Goal: Task Accomplishment & Management: Manage account settings

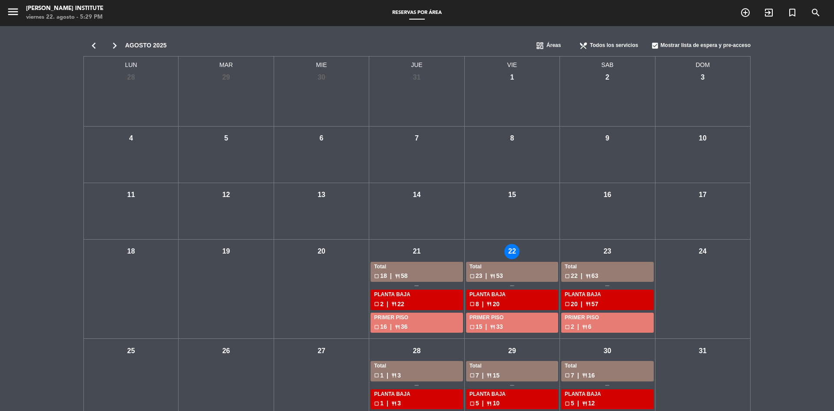
click at [395, 266] on div "Total" at bounding box center [416, 266] width 85 height 9
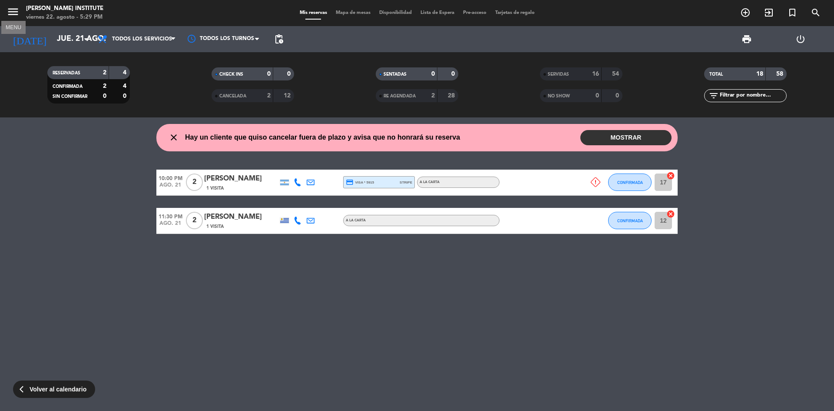
click at [13, 15] on icon "menu" at bounding box center [13, 11] width 13 height 13
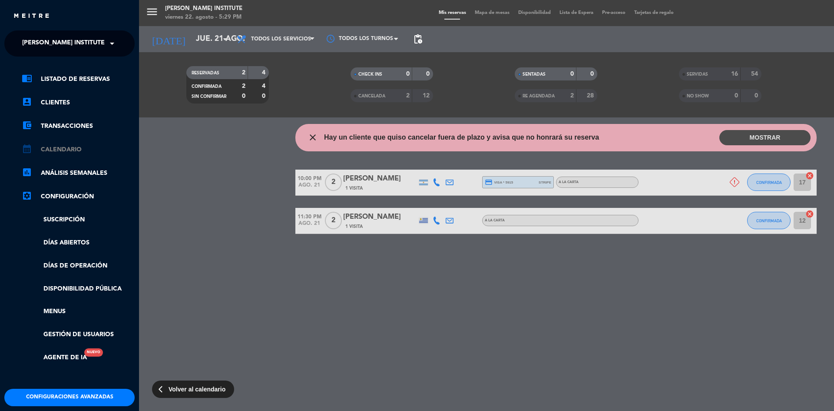
click at [65, 149] on link "calendar_month Calendario" at bounding box center [78, 149] width 113 height 10
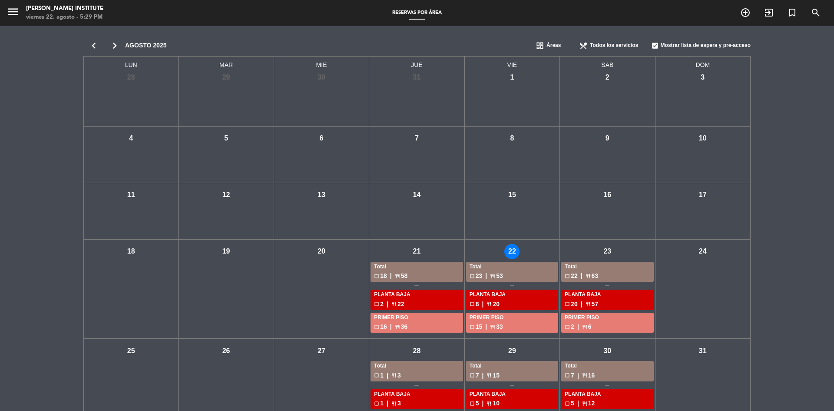
click at [504, 271] on div "check_box_outline_blank 23 | restaurant 53" at bounding box center [512, 276] width 85 height 10
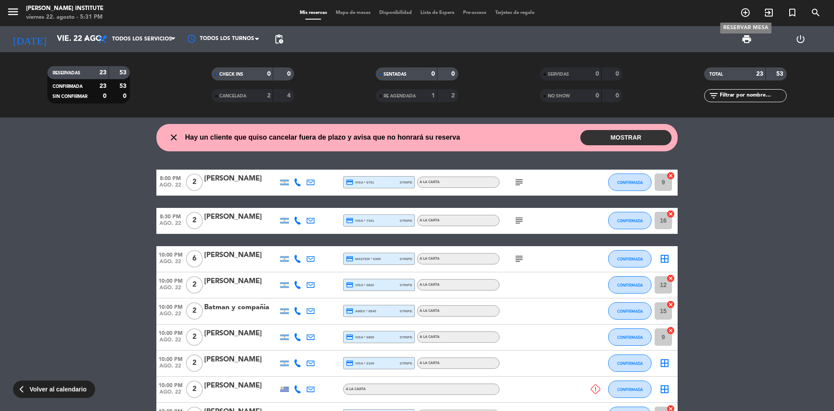
click at [748, 15] on icon "add_circle_outline" at bounding box center [745, 12] width 10 height 10
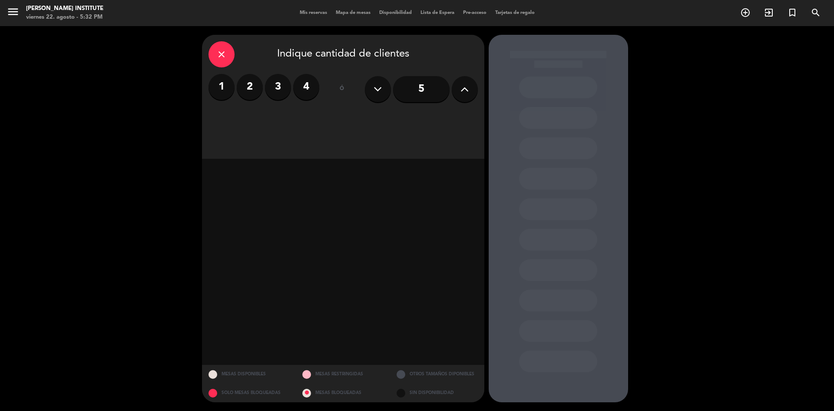
click at [250, 89] on label "2" at bounding box center [250, 87] width 26 height 26
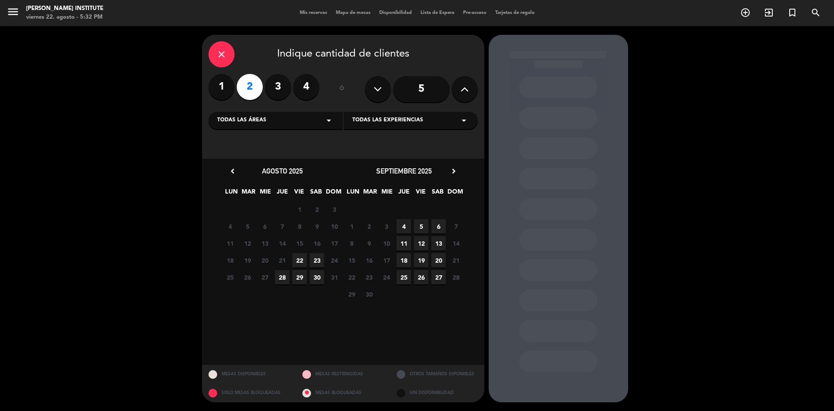
click at [300, 262] on span "22" at bounding box center [299, 260] width 14 height 14
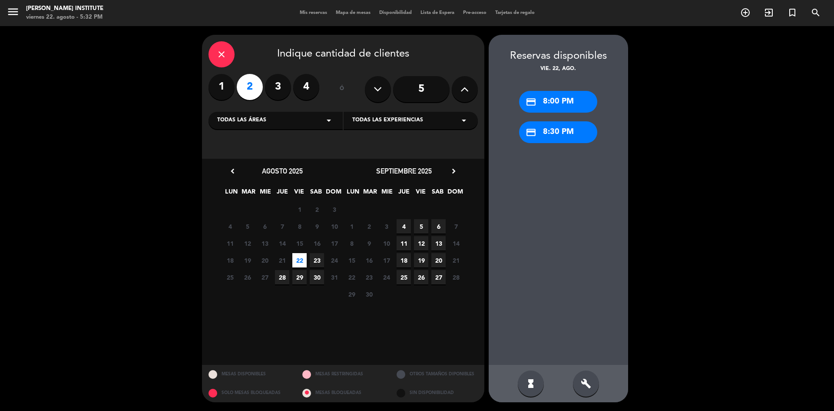
click at [547, 104] on div "credit_card 8:00 PM" at bounding box center [558, 102] width 78 height 22
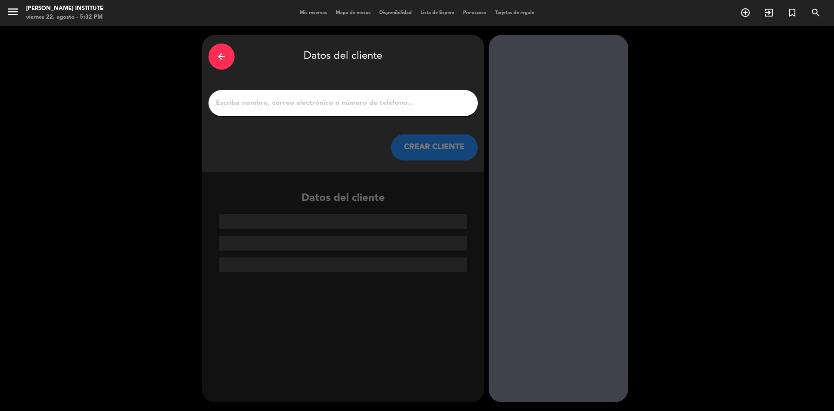
click at [332, 105] on input "1" at bounding box center [343, 103] width 256 height 12
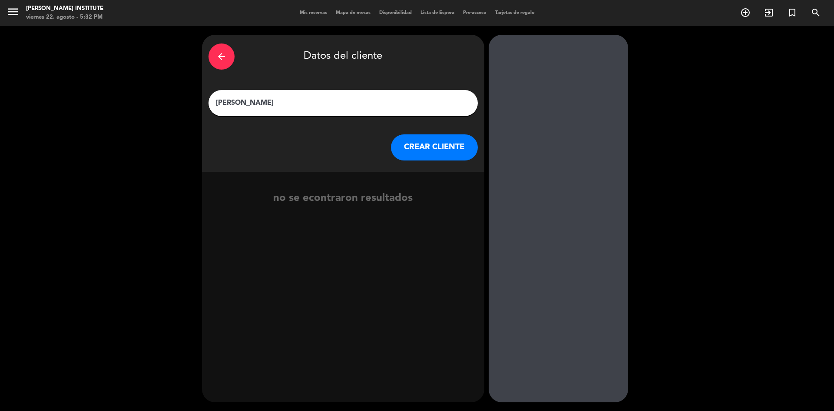
type input "[PERSON_NAME]"
click at [441, 145] on button "CREAR CLIENTE" at bounding box center [434, 147] width 87 height 26
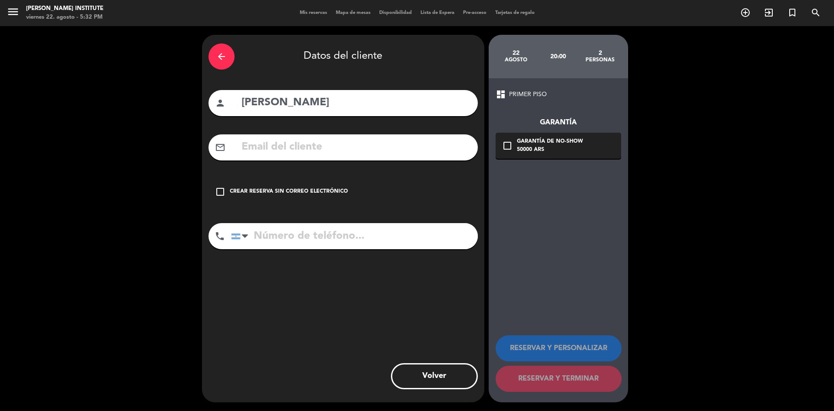
click at [223, 190] on icon "check_box_outline_blank" at bounding box center [220, 191] width 10 height 10
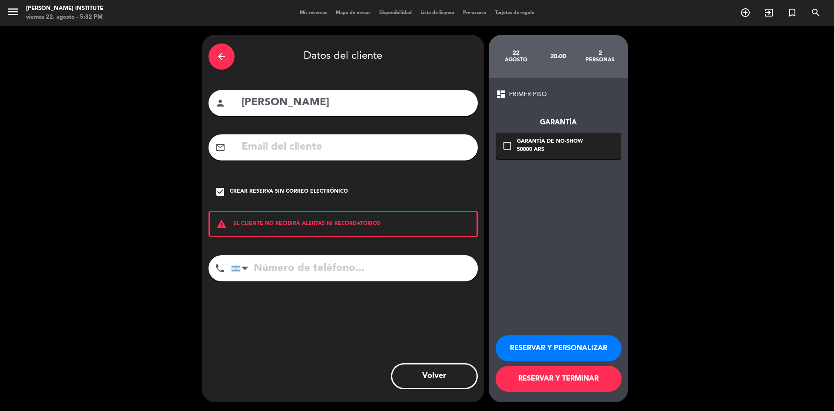
click at [556, 348] on button "RESERVAR Y PERSONALIZAR" at bounding box center [559, 348] width 126 height 26
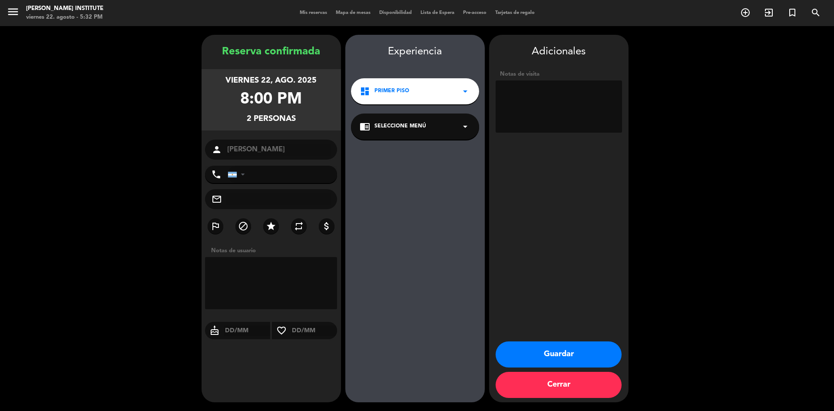
click at [250, 263] on textarea at bounding box center [271, 283] width 132 height 52
click at [531, 88] on textarea at bounding box center [559, 106] width 126 height 52
type textarea "Invitación"
click at [543, 350] on button "Guardar" at bounding box center [559, 354] width 126 height 26
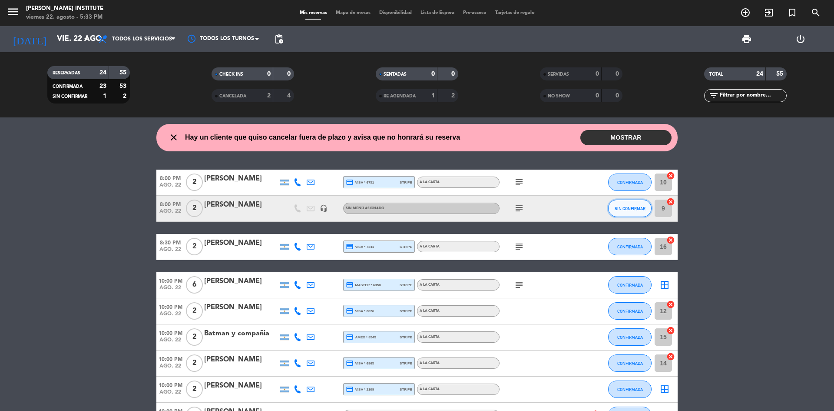
click at [615, 210] on span "SIN CONFIRMAR" at bounding box center [630, 208] width 31 height 5
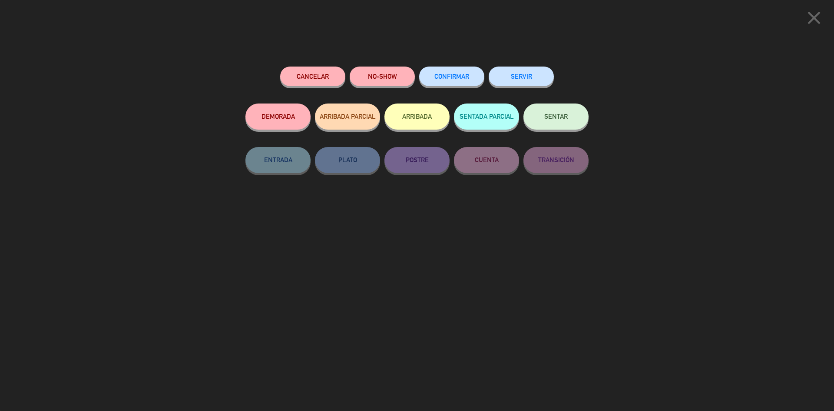
click at [442, 73] on button "CONFIRMAR" at bounding box center [451, 76] width 65 height 20
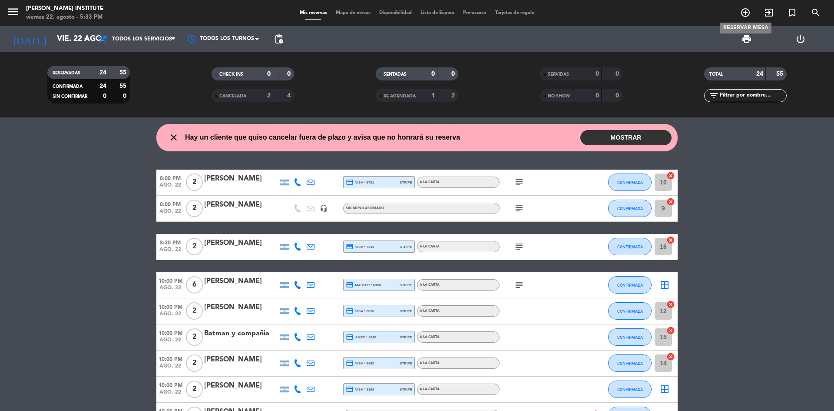
click at [749, 16] on icon "add_circle_outline" at bounding box center [745, 12] width 10 height 10
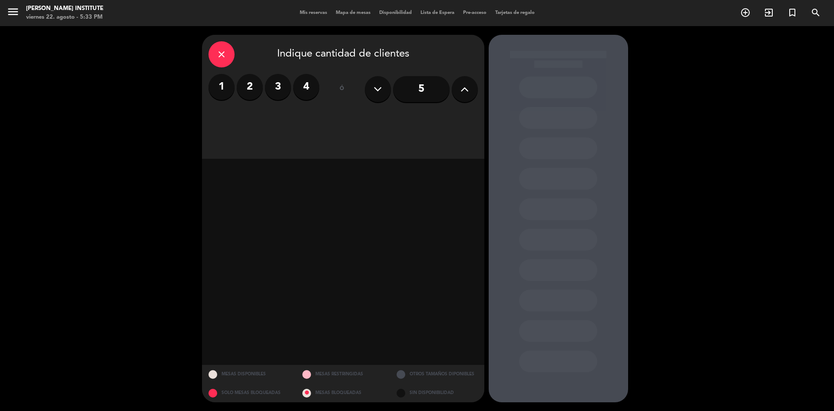
click at [465, 90] on icon at bounding box center [464, 89] width 8 height 13
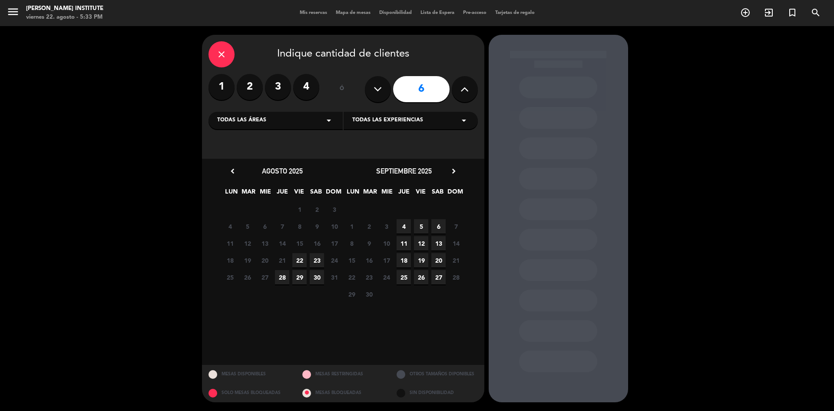
click at [301, 259] on span "22" at bounding box center [299, 260] width 14 height 14
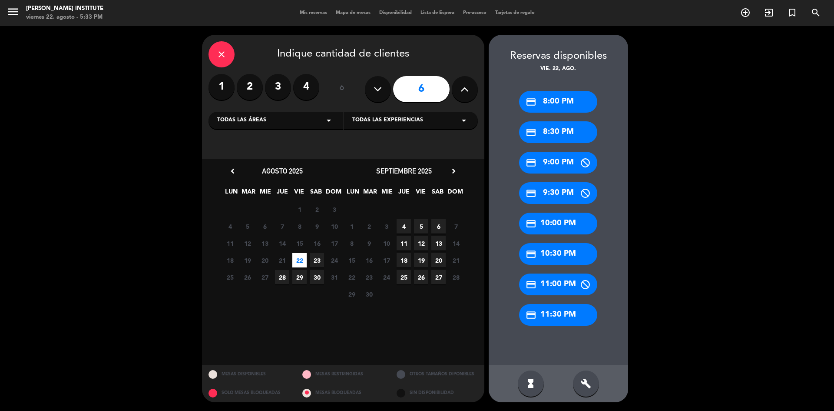
click at [555, 225] on div "credit_card 10:00 PM" at bounding box center [558, 223] width 78 height 22
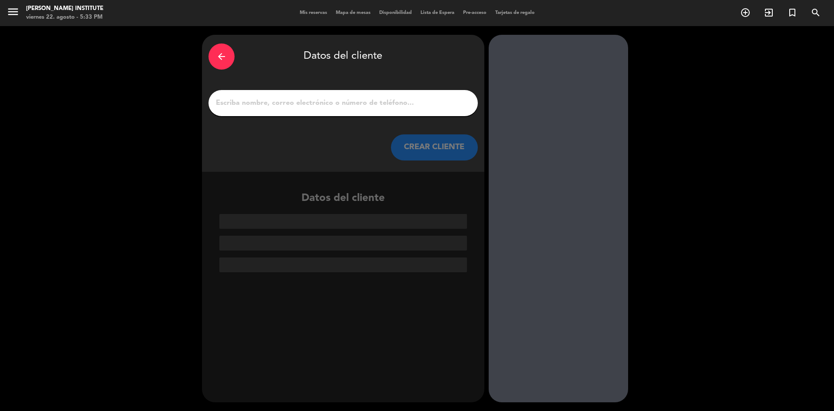
click at [291, 105] on input "1" at bounding box center [343, 103] width 256 height 12
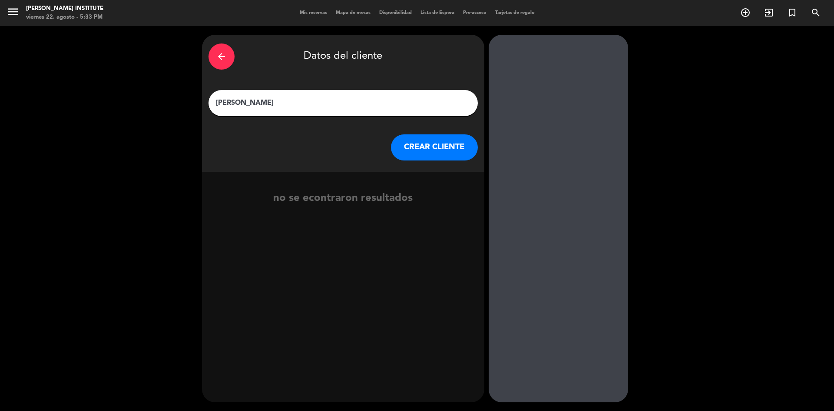
type input "[PERSON_NAME]"
click at [427, 149] on button "CREAR CLIENTE" at bounding box center [434, 147] width 87 height 26
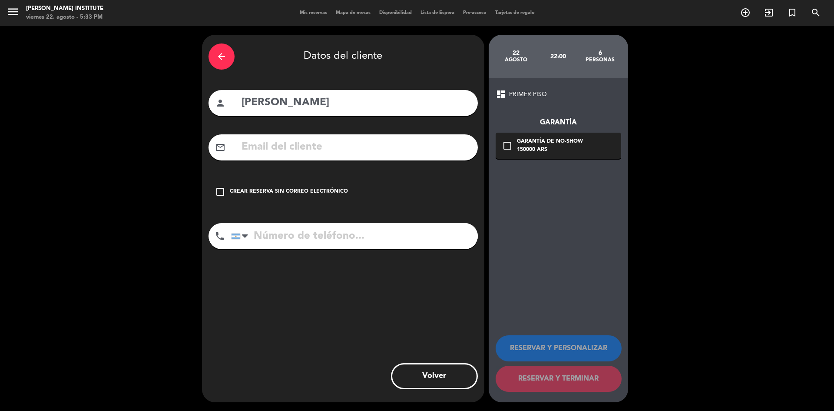
drag, startPoint x: 225, startPoint y: 201, endPoint x: 227, endPoint y: 189, distance: 12.7
click at [226, 200] on div "check_box_outline_blank Crear reserva sin correo electrónico" at bounding box center [343, 192] width 269 height 26
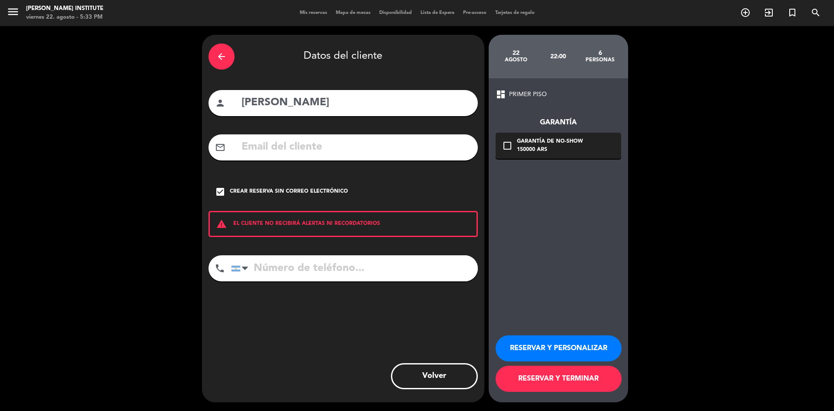
click at [553, 349] on button "RESERVAR Y PERSONALIZAR" at bounding box center [559, 348] width 126 height 26
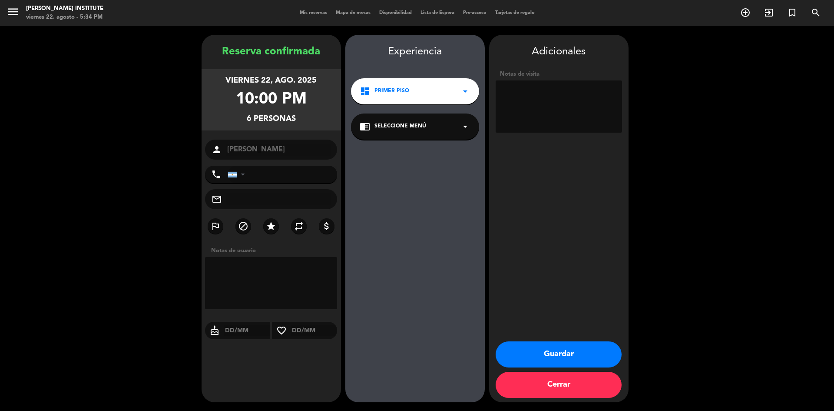
click at [262, 91] on div "10:00 PM" at bounding box center [271, 100] width 71 height 26
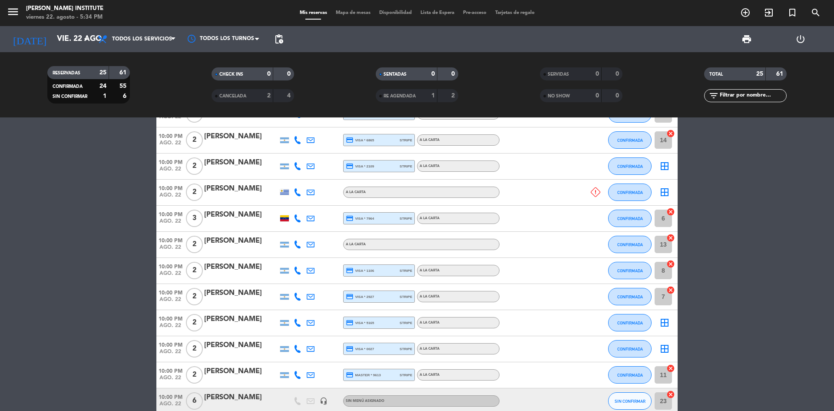
scroll to position [304, 0]
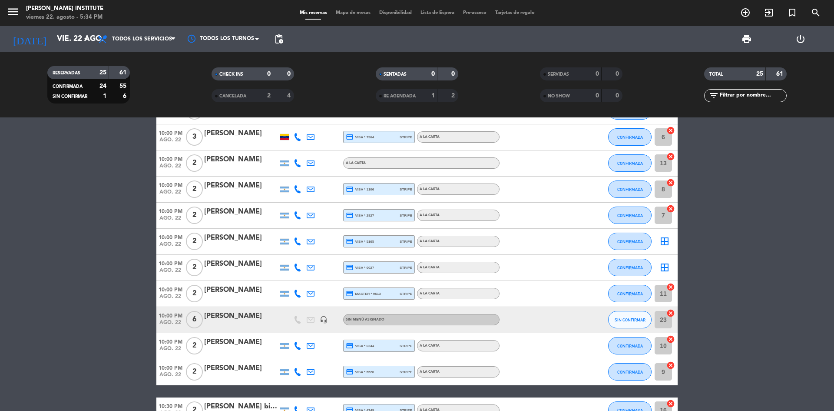
click at [262, 318] on div "[PERSON_NAME]" at bounding box center [241, 315] width 74 height 11
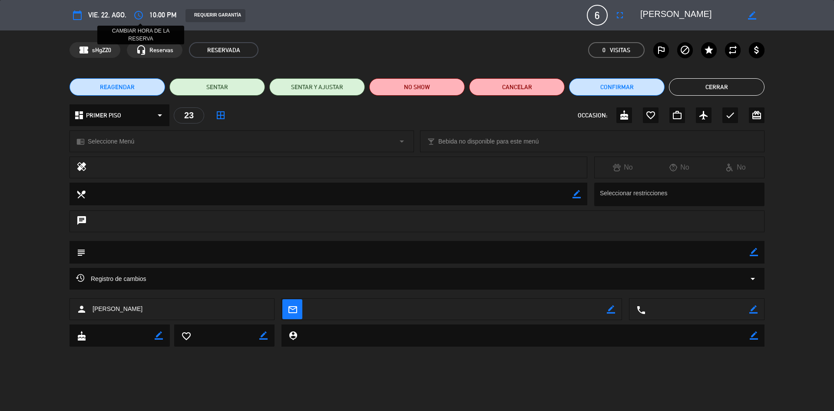
click at [138, 16] on icon "access_time" at bounding box center [138, 15] width 10 height 10
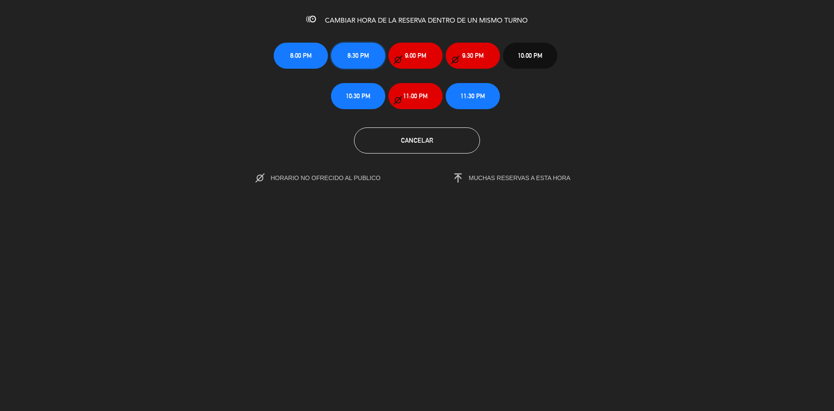
click at [368, 55] on span "8:30 PM" at bounding box center [359, 55] width 22 height 10
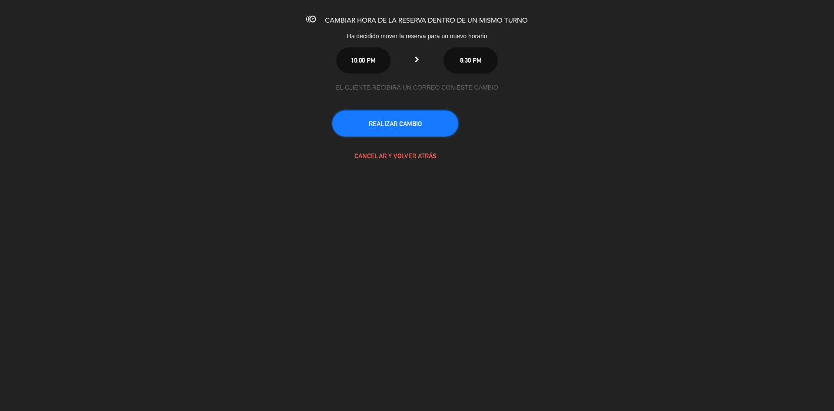
click at [410, 126] on button "REALIZAR CAMBIO" at bounding box center [395, 123] width 126 height 26
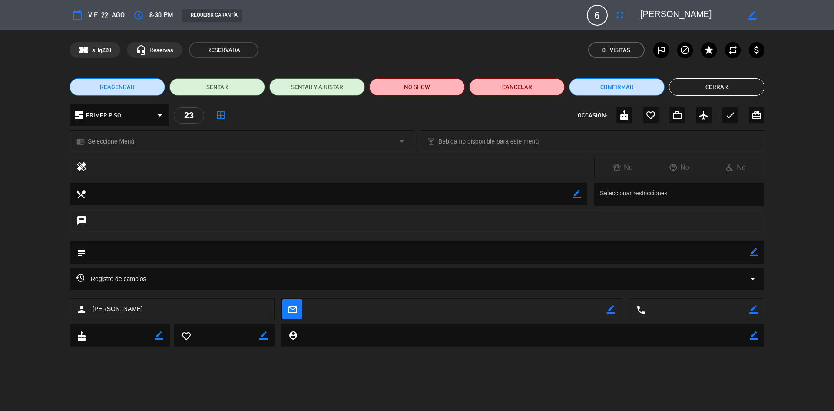
click at [715, 84] on button "Cerrar" at bounding box center [717, 86] width 96 height 17
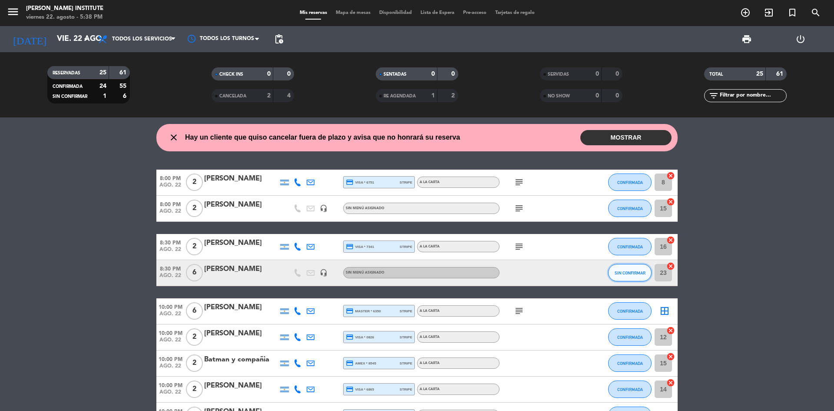
click at [629, 271] on span "SIN CONFIRMAR" at bounding box center [630, 272] width 31 height 5
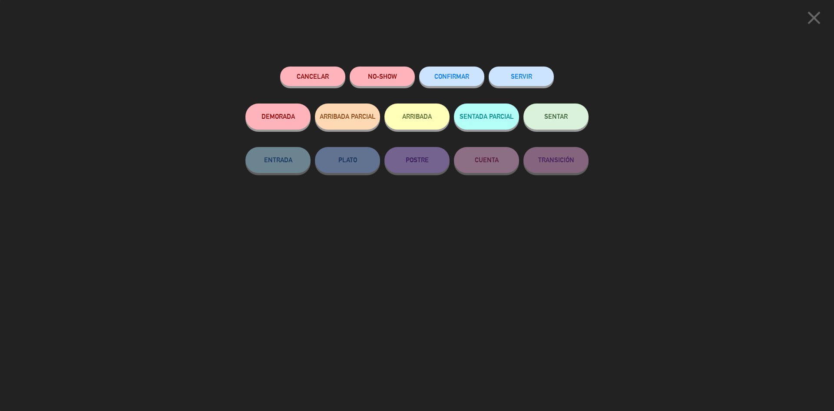
click at [447, 83] on button "CONFIRMAR" at bounding box center [451, 76] width 65 height 20
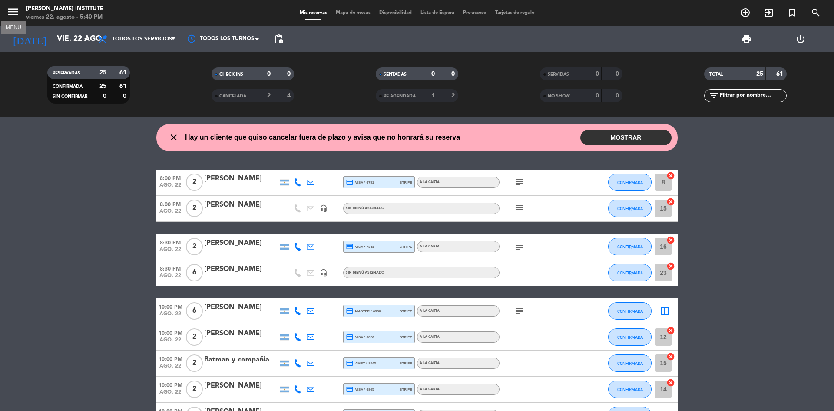
click at [17, 11] on icon "menu" at bounding box center [13, 11] width 13 height 13
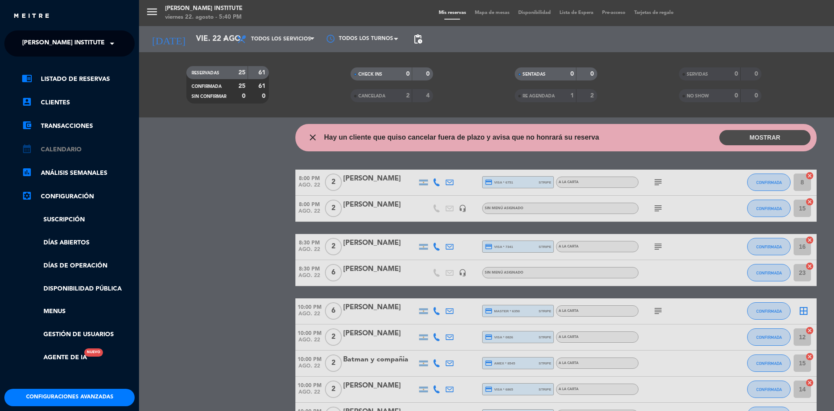
click at [63, 148] on link "calendar_month Calendario" at bounding box center [78, 149] width 113 height 10
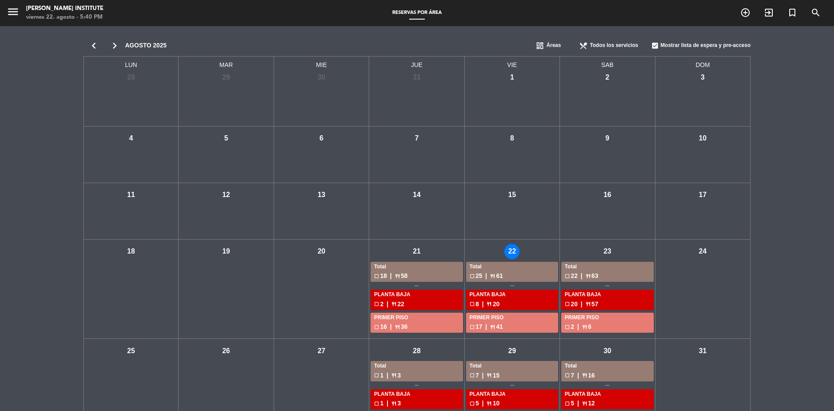
scroll to position [36, 0]
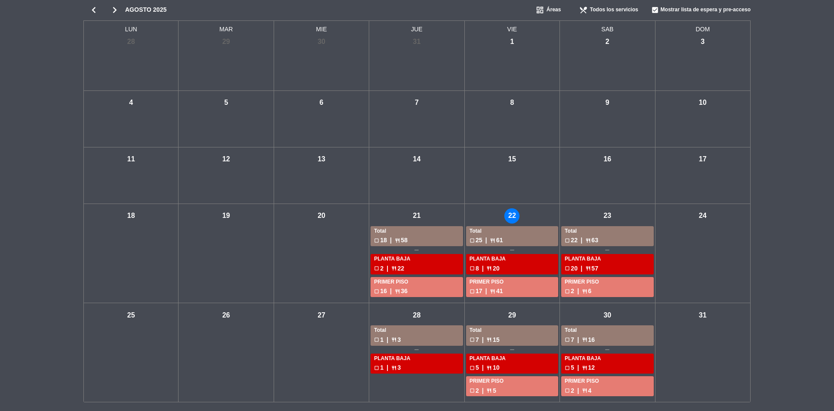
click at [606, 217] on div "sáb - 23" at bounding box center [607, 215] width 15 height 15
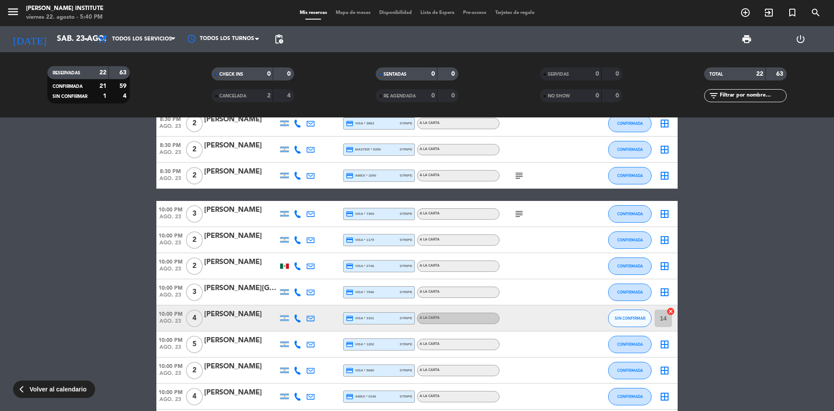
scroll to position [87, 0]
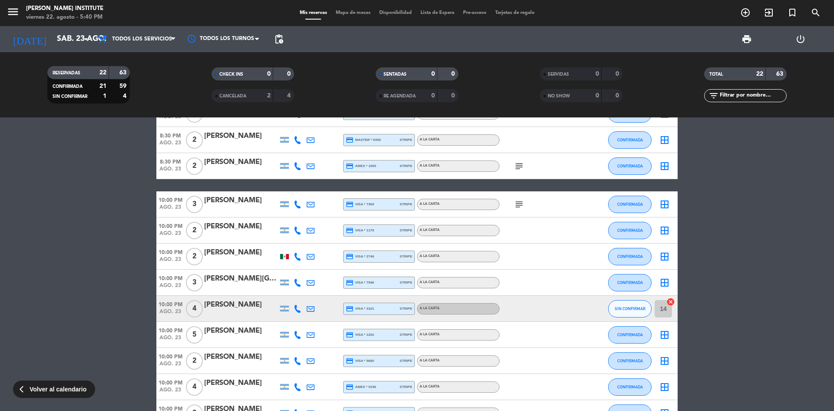
click at [237, 98] on span "CANCELADA" at bounding box center [232, 96] width 27 height 4
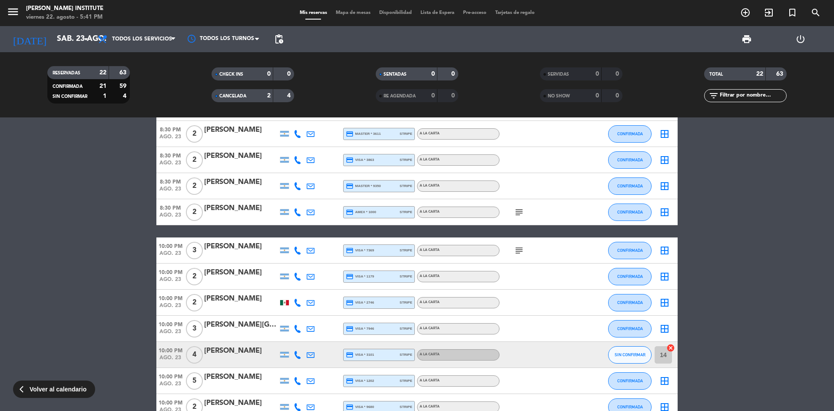
scroll to position [0, 0]
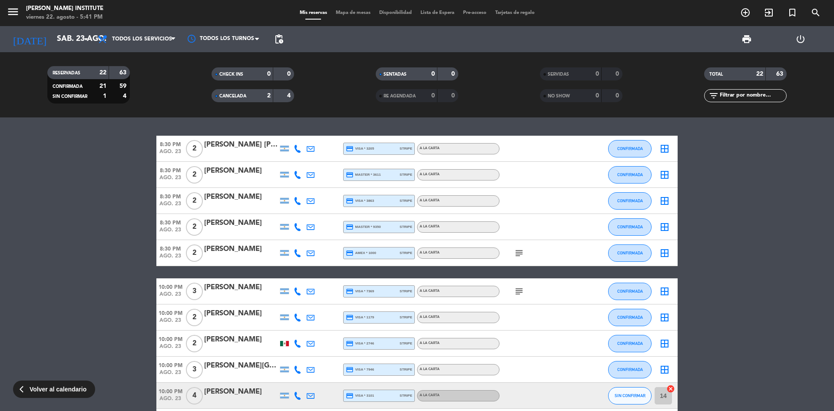
click at [219, 95] on div "CANCELADA" at bounding box center [234, 96] width 40 height 10
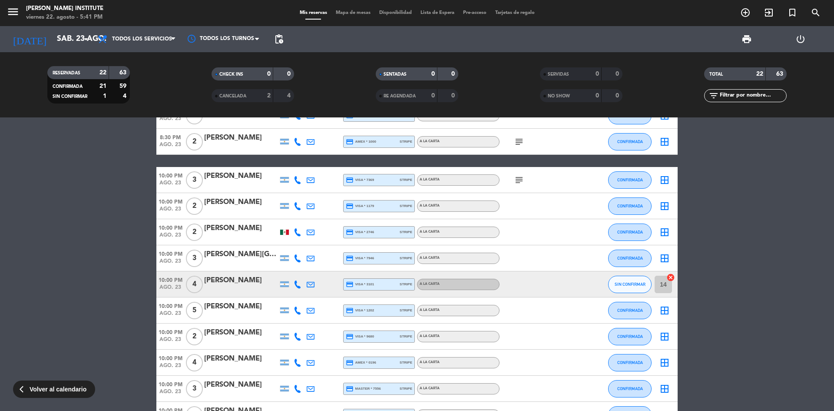
scroll to position [130, 0]
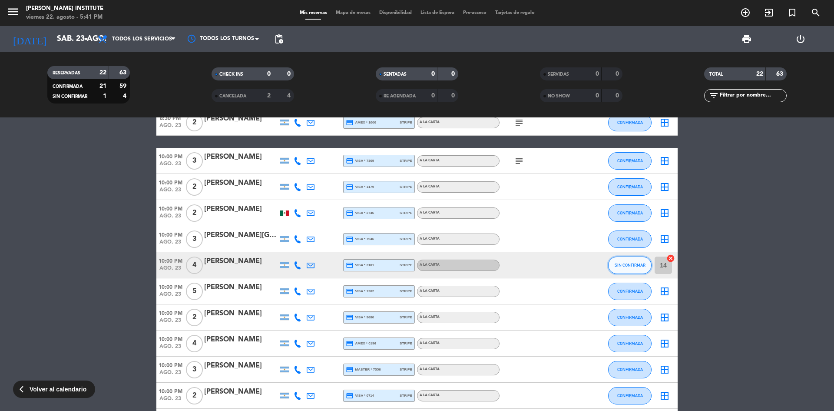
click at [621, 269] on button "SIN CONFIRMAR" at bounding box center [629, 264] width 43 height 17
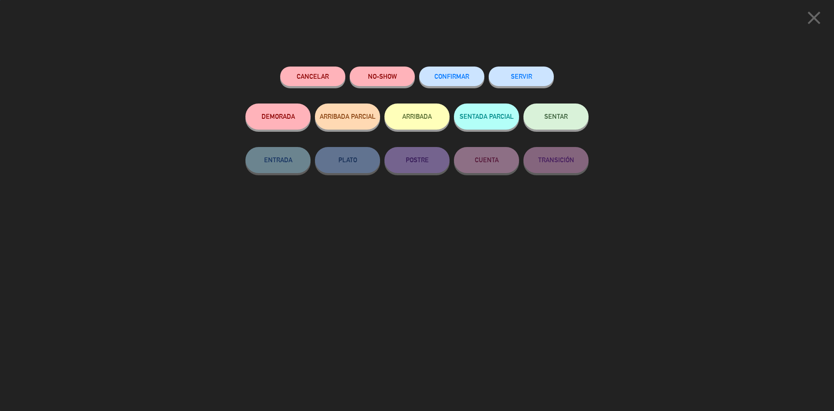
click at [444, 78] on span "CONFIRMAR" at bounding box center [451, 76] width 35 height 7
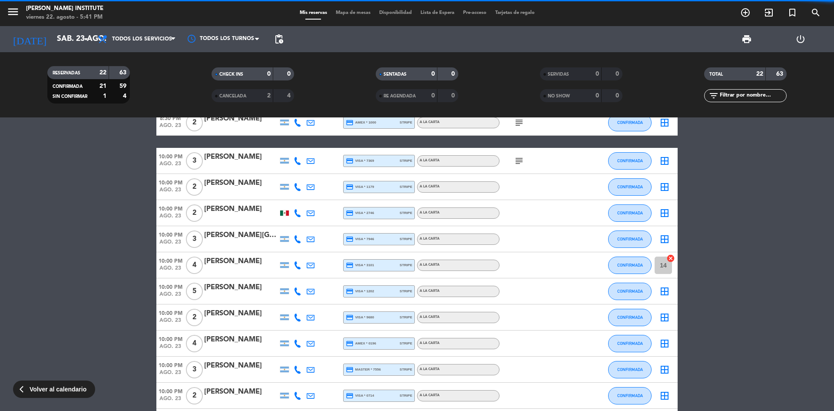
click at [732, 254] on bookings-row "8:30 PM ago. 23 2 Estefania [PERSON_NAME] credit_card visa * 3205 stripe A LA C…" at bounding box center [417, 310] width 834 height 610
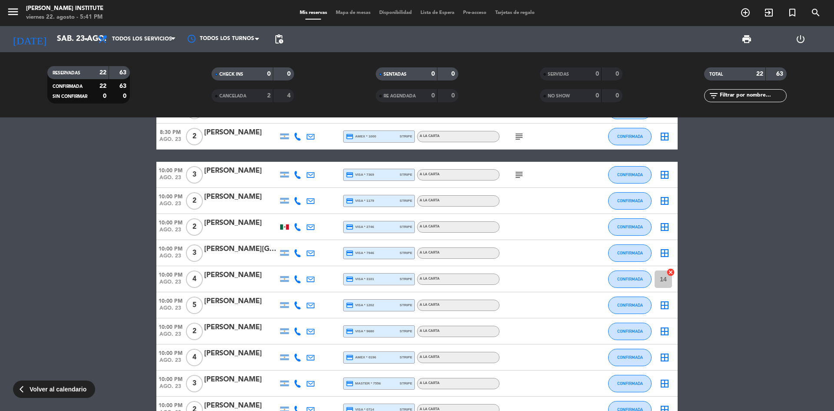
scroll to position [174, 0]
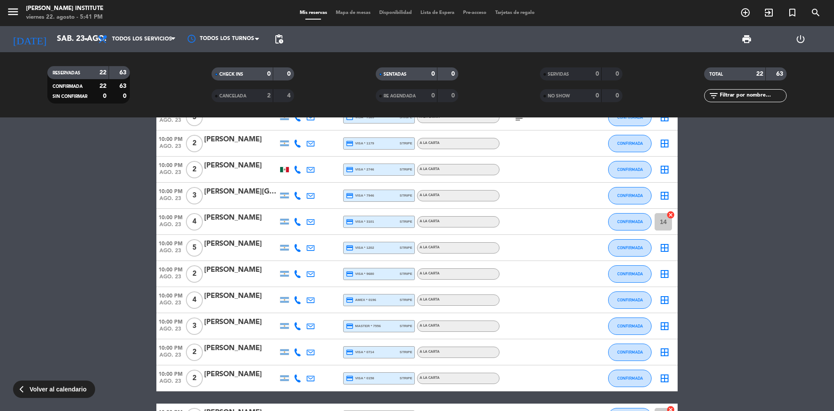
click at [670, 215] on icon "cancel" at bounding box center [670, 214] width 9 height 9
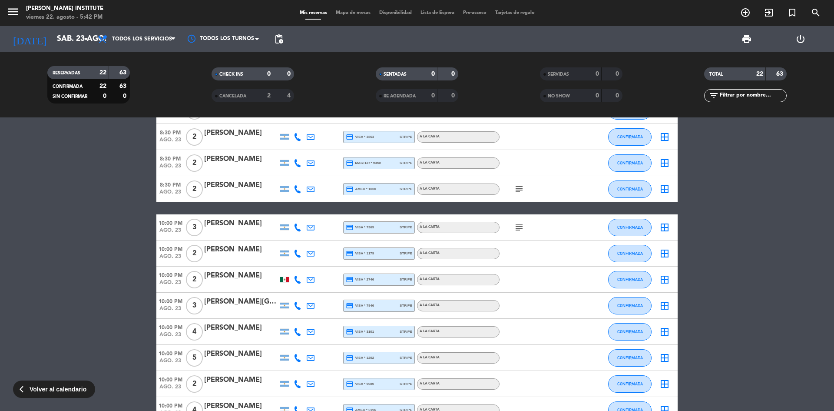
scroll to position [0, 0]
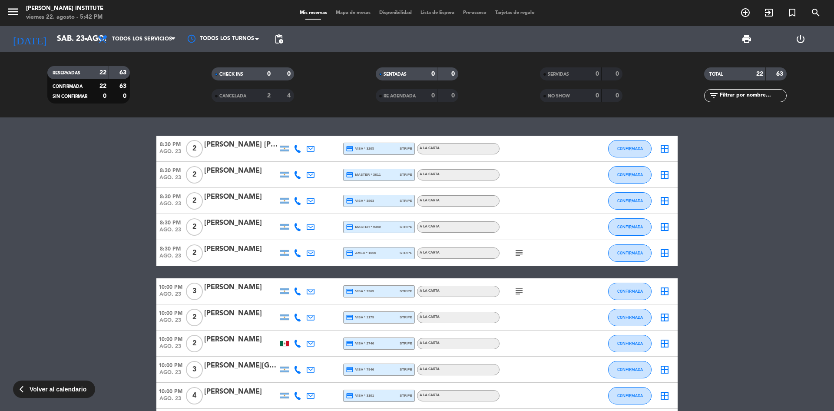
click at [350, 13] on span "Mapa de mesas" at bounding box center [352, 12] width 43 height 5
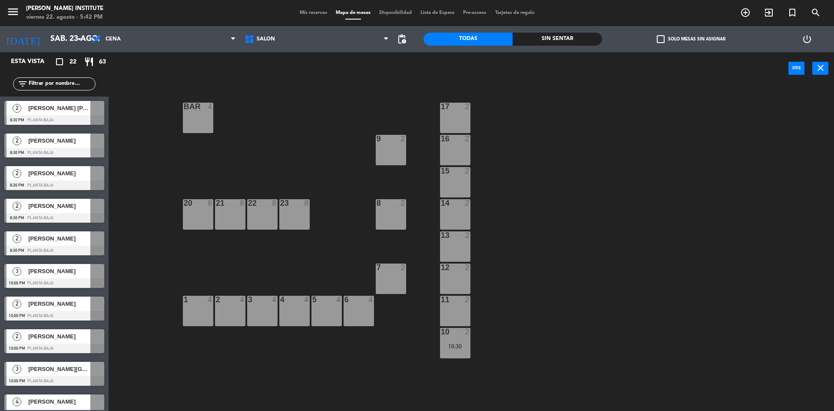
click at [305, 12] on span "Mis reservas" at bounding box center [313, 12] width 36 height 5
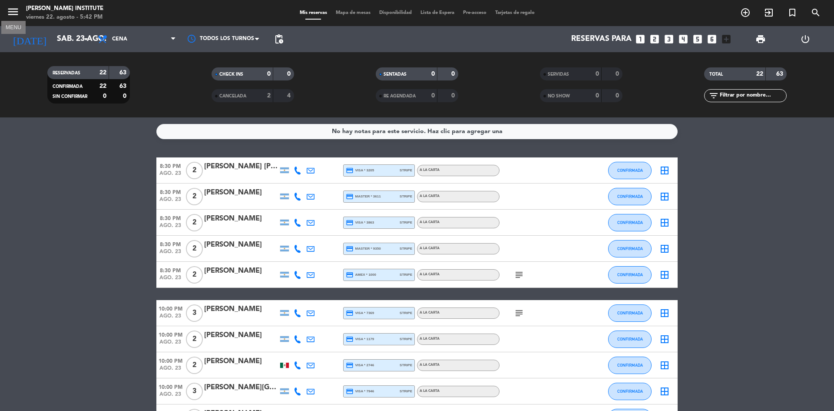
click at [19, 15] on icon "menu" at bounding box center [13, 11] width 13 height 13
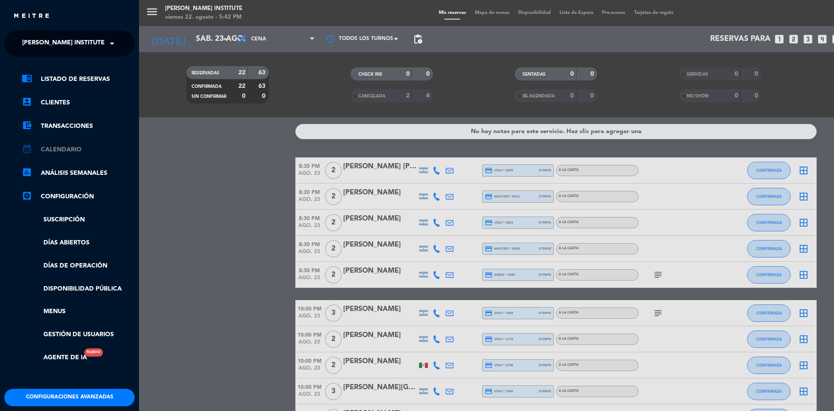
click at [50, 149] on link "calendar_month Calendario" at bounding box center [78, 149] width 113 height 10
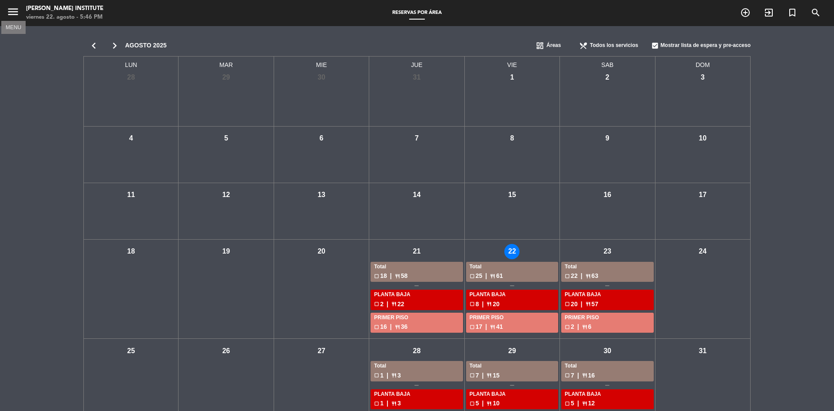
click at [13, 17] on icon "menu" at bounding box center [13, 11] width 13 height 13
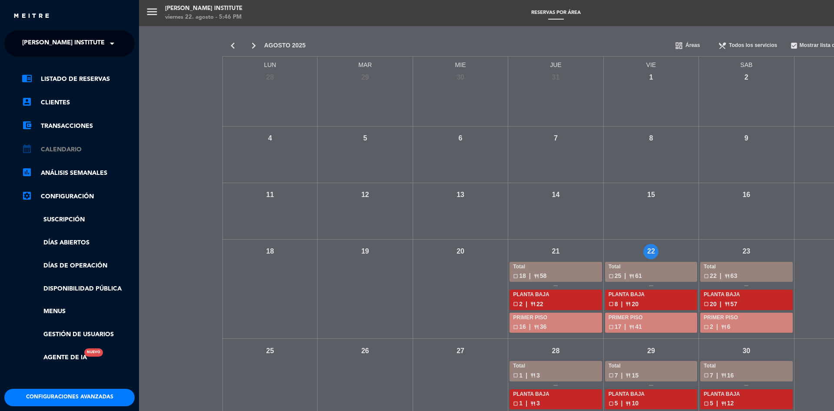
click at [64, 150] on link "calendar_month Calendario" at bounding box center [78, 149] width 113 height 10
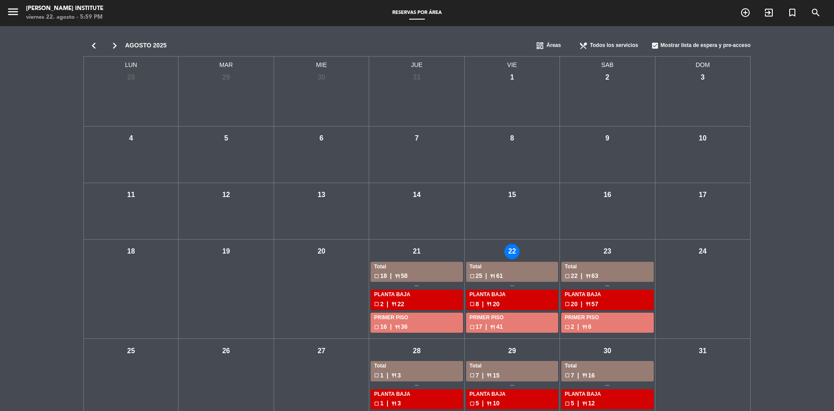
click at [423, 272] on div "check_box_outline_blank 18 | restaurant 58" at bounding box center [416, 276] width 85 height 10
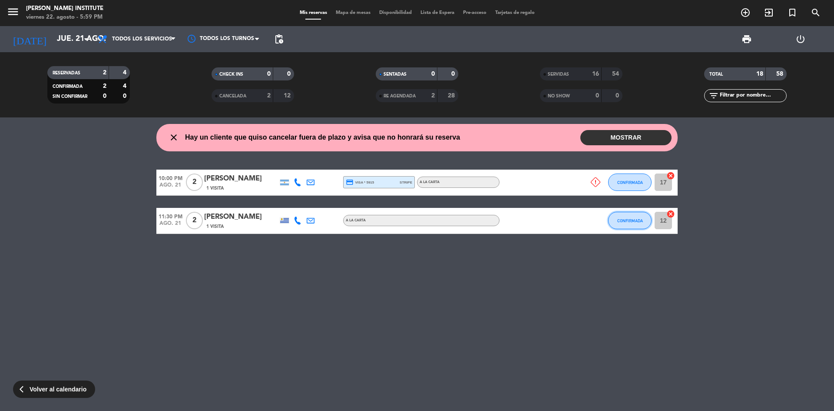
click at [630, 221] on span "CONFIRMADA" at bounding box center [630, 220] width 26 height 5
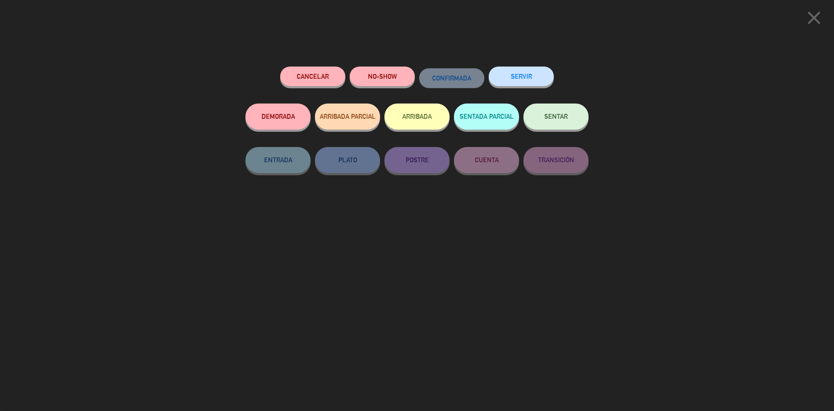
click at [517, 78] on button "SERVIR" at bounding box center [521, 76] width 65 height 20
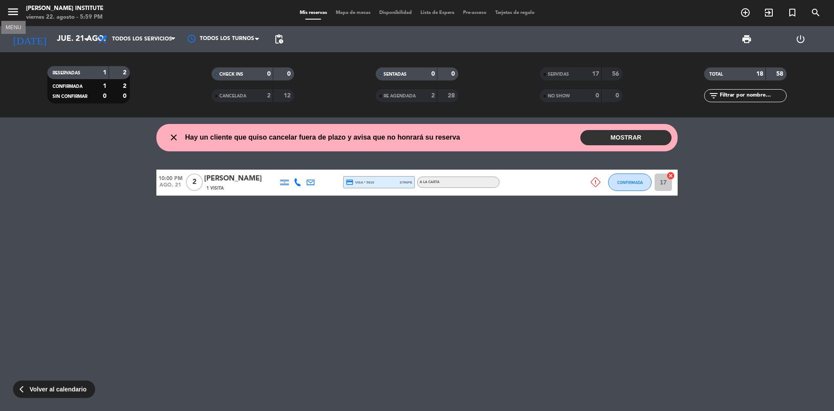
click at [10, 13] on icon "menu" at bounding box center [13, 11] width 13 height 13
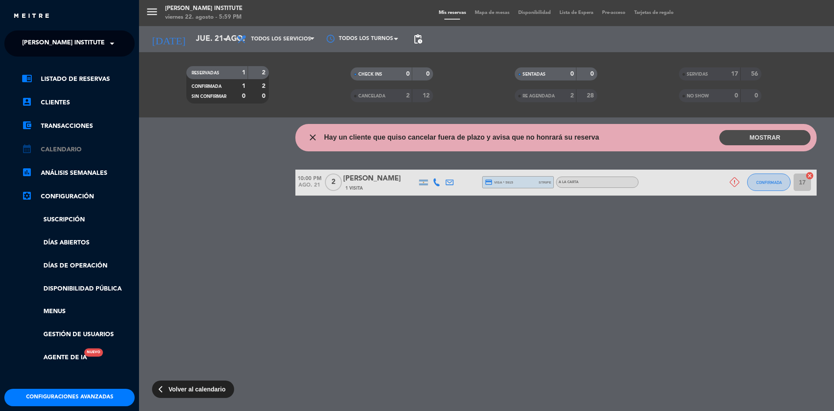
click at [73, 151] on link "calendar_month Calendario" at bounding box center [78, 149] width 113 height 10
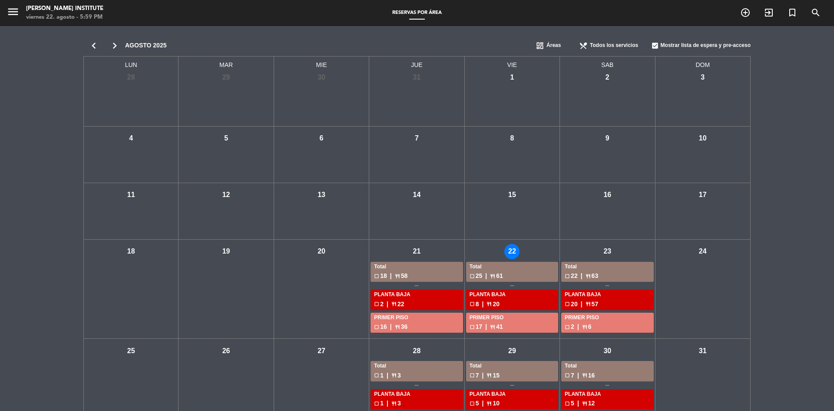
click at [500, 272] on div "check_box_outline_blank 25 | restaurant 61" at bounding box center [512, 276] width 85 height 10
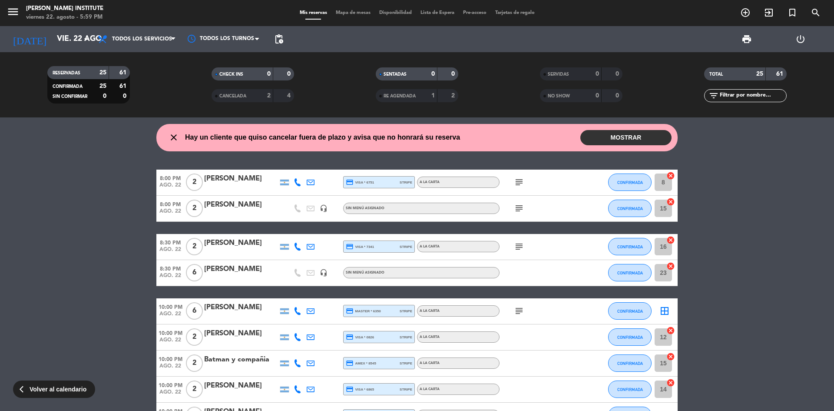
click at [348, 14] on span "Mapa de mesas" at bounding box center [352, 12] width 43 height 5
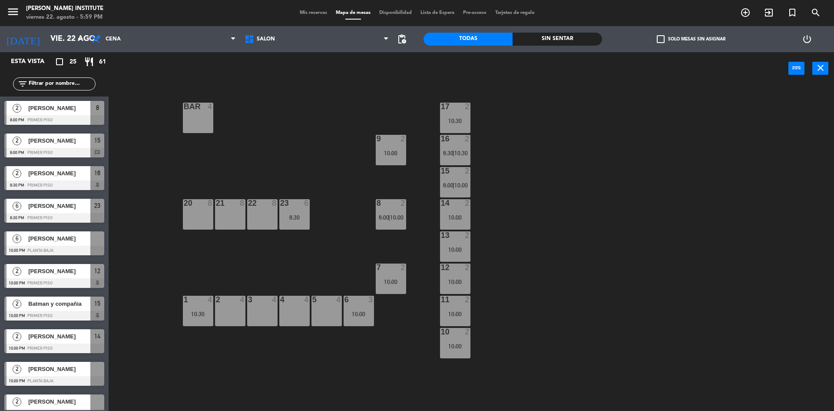
click at [308, 12] on span "Mis reservas" at bounding box center [313, 12] width 36 height 5
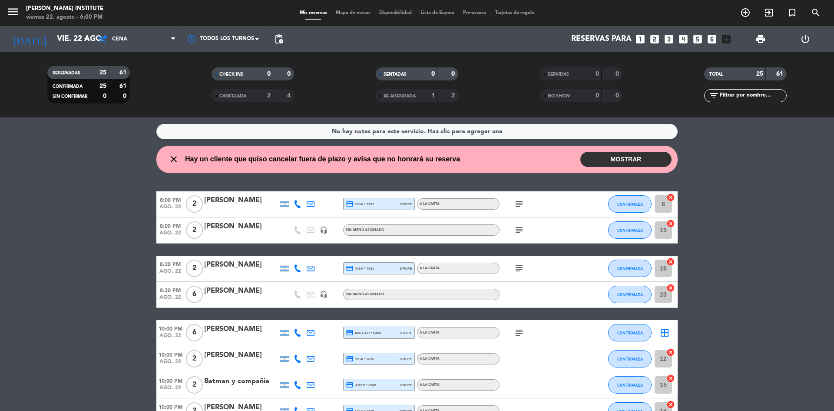
click at [670, 197] on icon "cancel" at bounding box center [670, 197] width 9 height 9
click at [358, 13] on span "Mapa de mesas" at bounding box center [352, 12] width 43 height 5
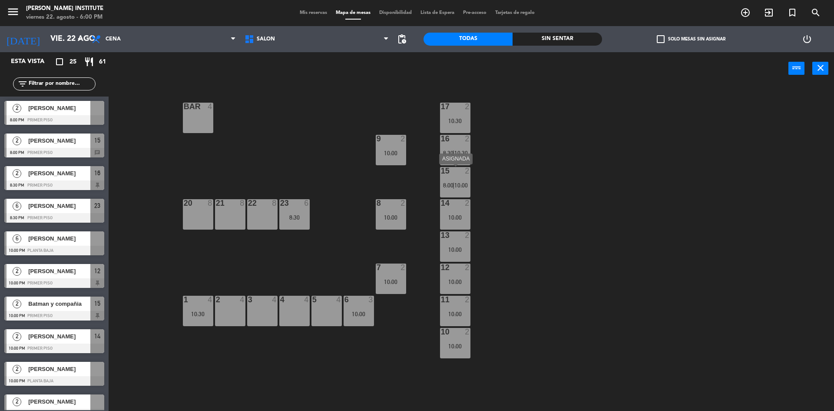
click at [446, 180] on div "15 2 8:00 | 10:00" at bounding box center [455, 182] width 30 height 30
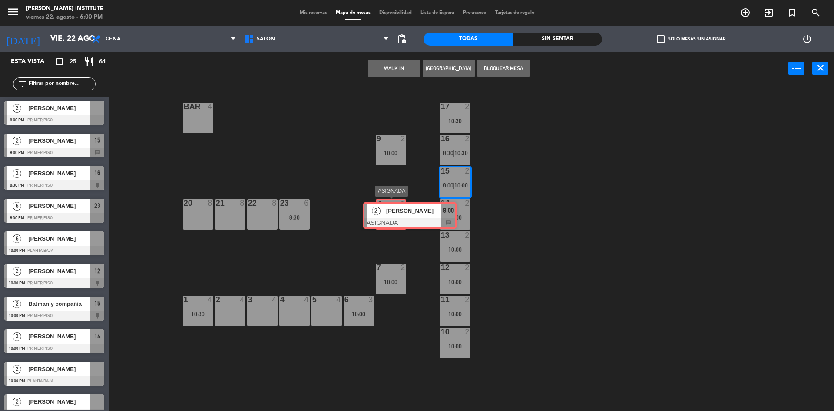
drag, startPoint x: 458, startPoint y: 212, endPoint x: 379, endPoint y: 211, distance: 79.1
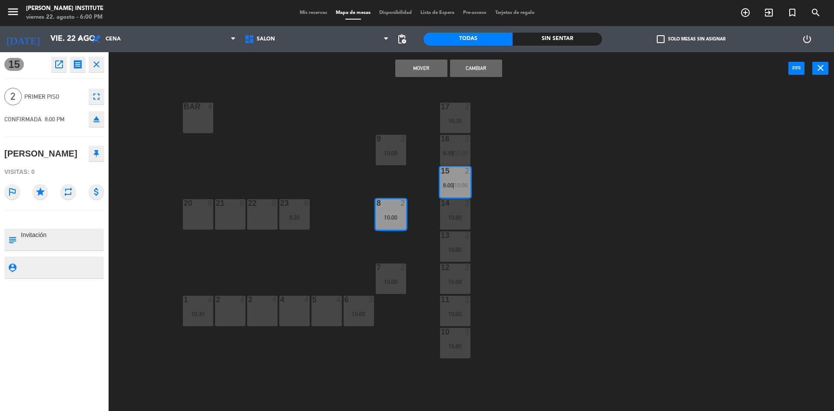
click at [471, 70] on button "Cambiar" at bounding box center [476, 68] width 52 height 17
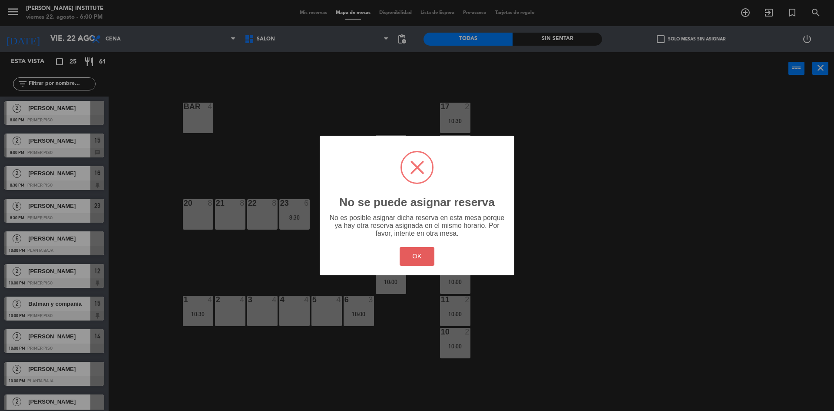
click at [414, 252] on button "OK" at bounding box center [417, 256] width 35 height 19
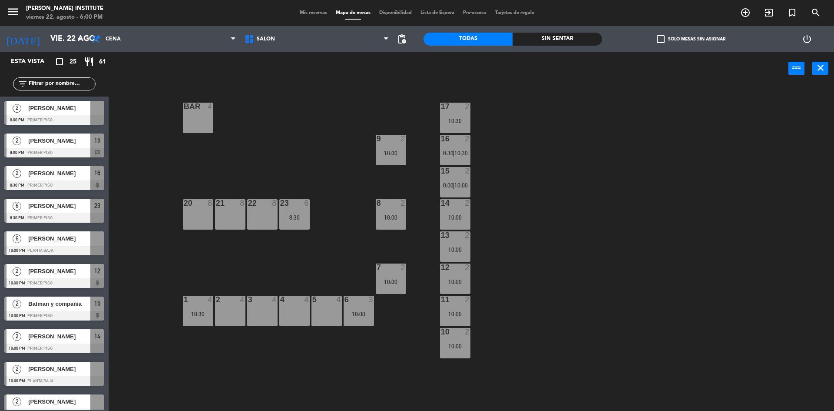
click at [305, 12] on span "Mis reservas" at bounding box center [313, 12] width 36 height 5
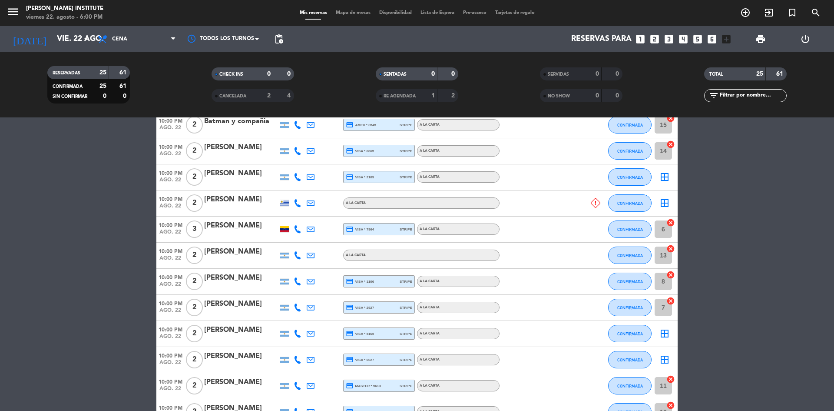
scroll to position [261, 0]
click at [672, 274] on icon "cancel" at bounding box center [670, 273] width 9 height 9
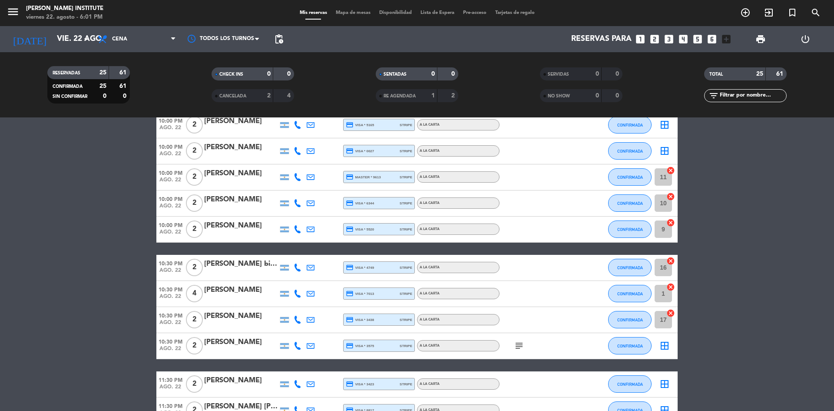
scroll to position [478, 0]
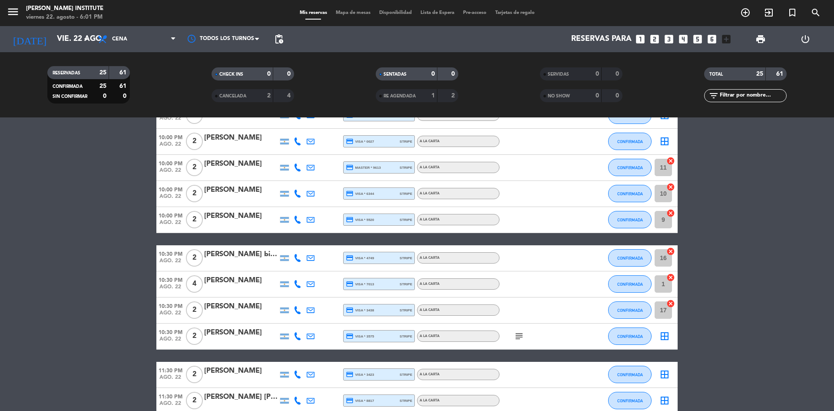
click at [670, 304] on icon "cancel" at bounding box center [670, 303] width 9 height 9
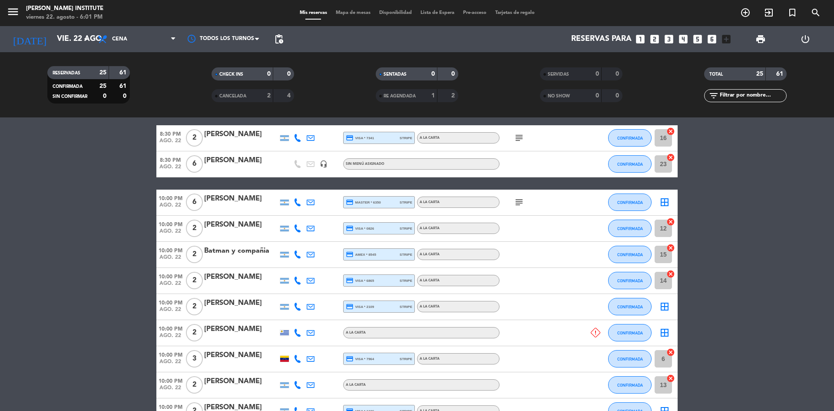
scroll to position [0, 0]
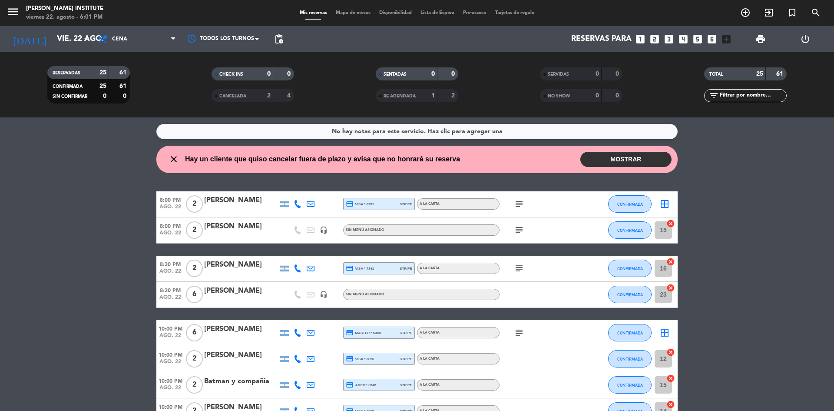
click at [366, 11] on span "Mapa de mesas" at bounding box center [352, 12] width 43 height 5
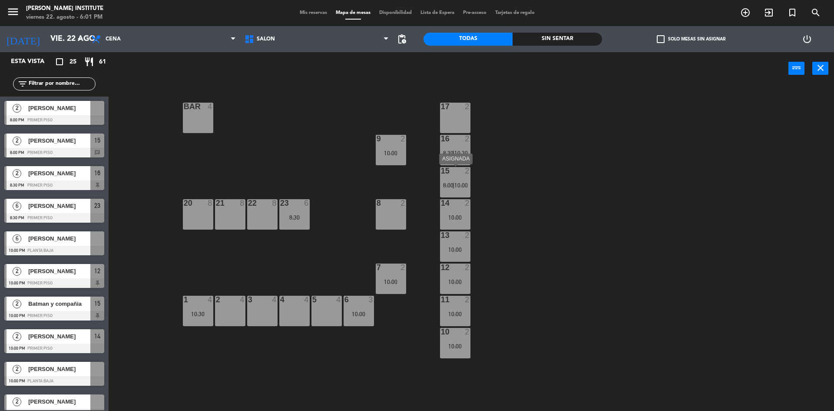
click at [458, 180] on div "15 2 8:00 | 10:00" at bounding box center [455, 182] width 30 height 30
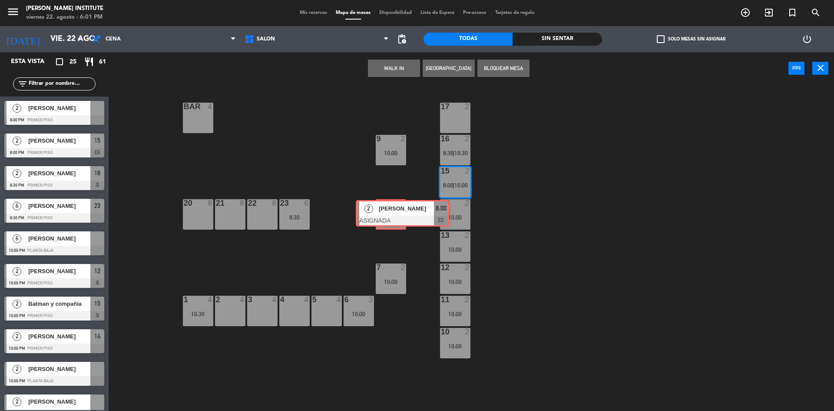
drag, startPoint x: 464, startPoint y: 209, endPoint x: 376, endPoint y: 207, distance: 88.2
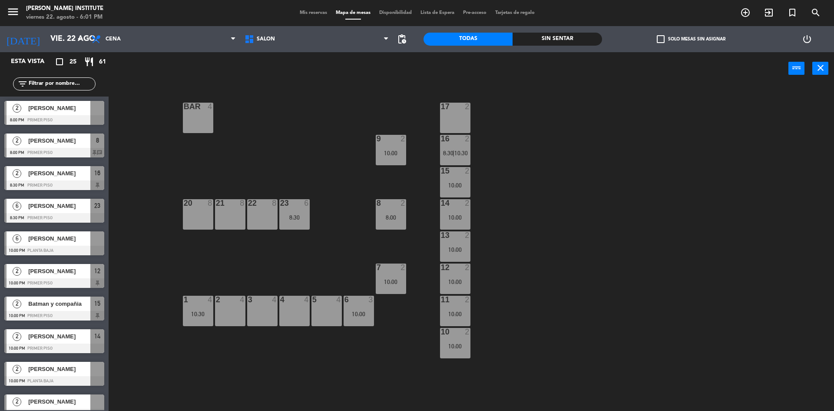
click at [41, 244] on div "[PERSON_NAME]" at bounding box center [58, 238] width 63 height 14
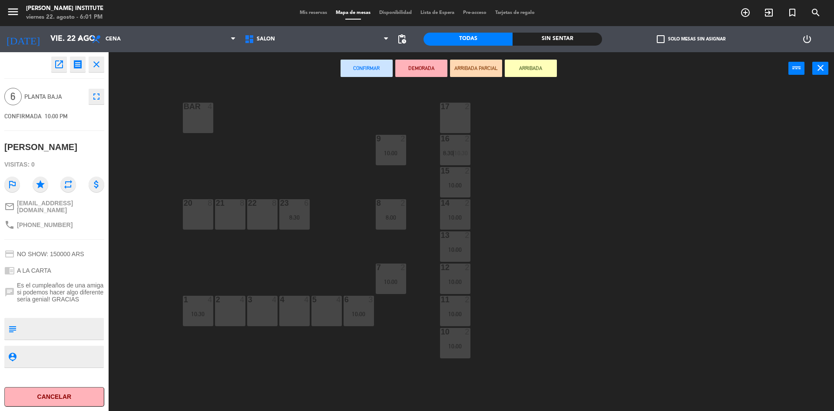
click at [229, 209] on div "21 8" at bounding box center [230, 214] width 30 height 30
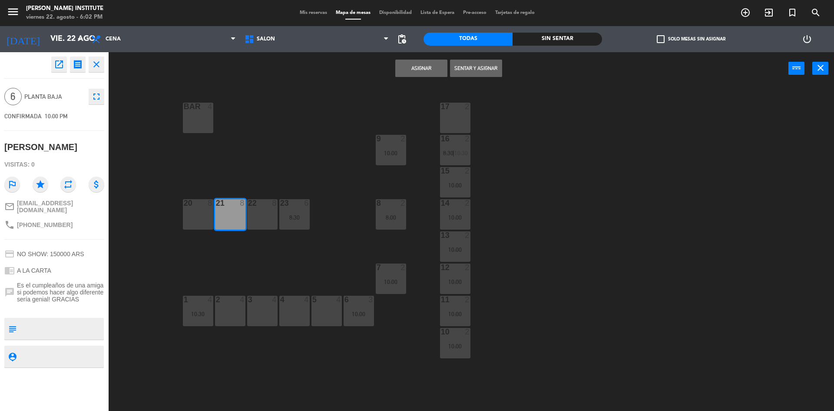
click at [426, 67] on button "Asignar" at bounding box center [421, 68] width 52 height 17
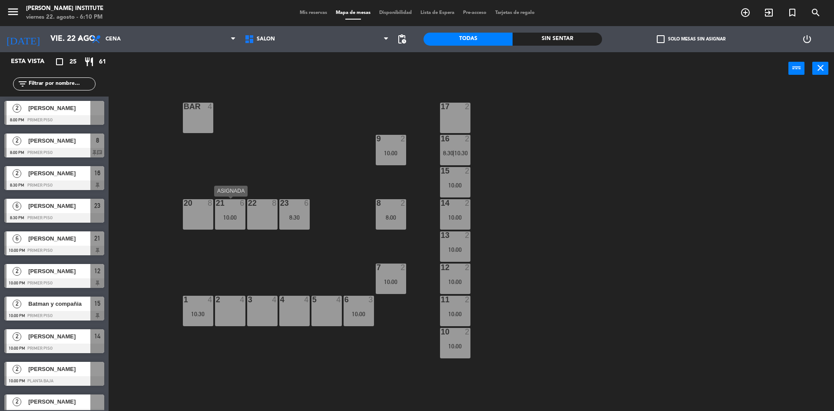
click at [229, 212] on div "21 6 10:00" at bounding box center [230, 214] width 30 height 30
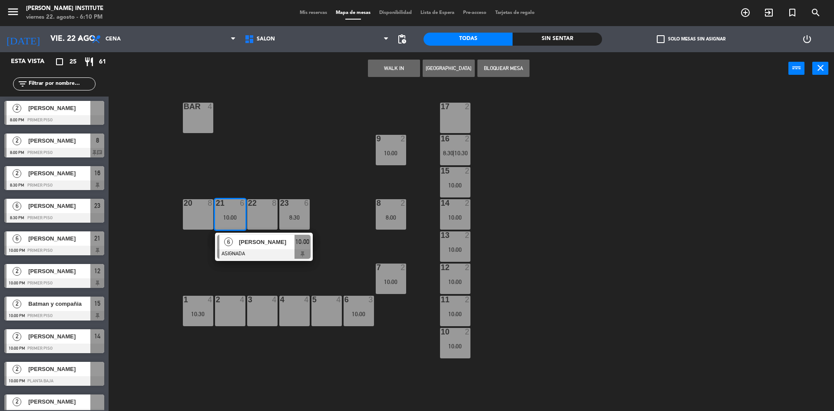
click at [238, 243] on div "[PERSON_NAME]" at bounding box center [266, 242] width 56 height 14
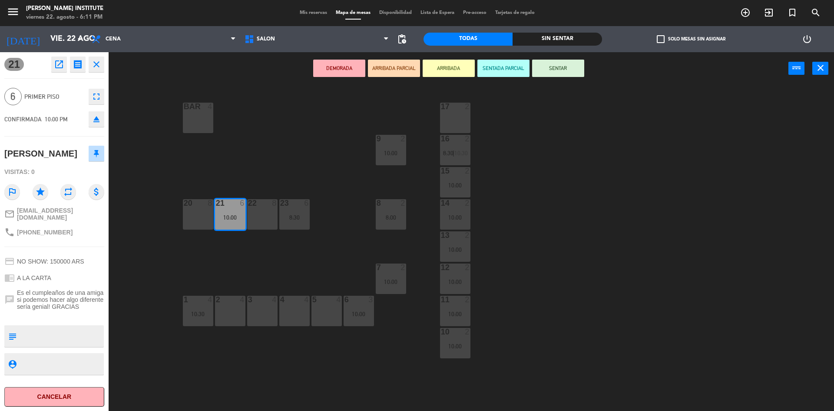
click at [99, 100] on icon "fullscreen" at bounding box center [96, 96] width 10 height 10
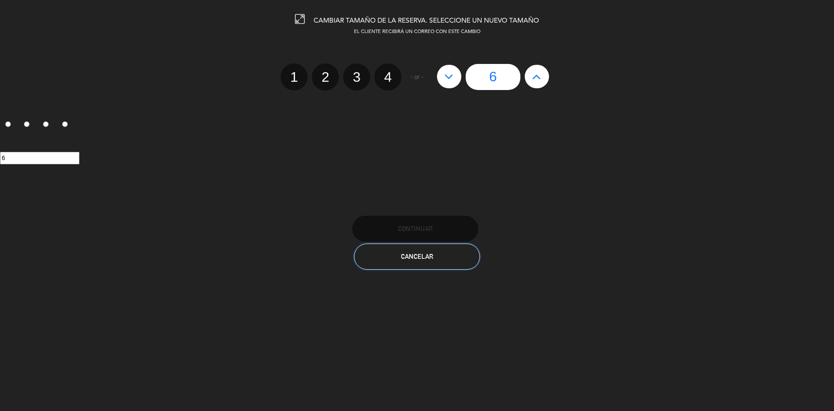
click at [381, 255] on button "Cancelar" at bounding box center [417, 256] width 126 height 26
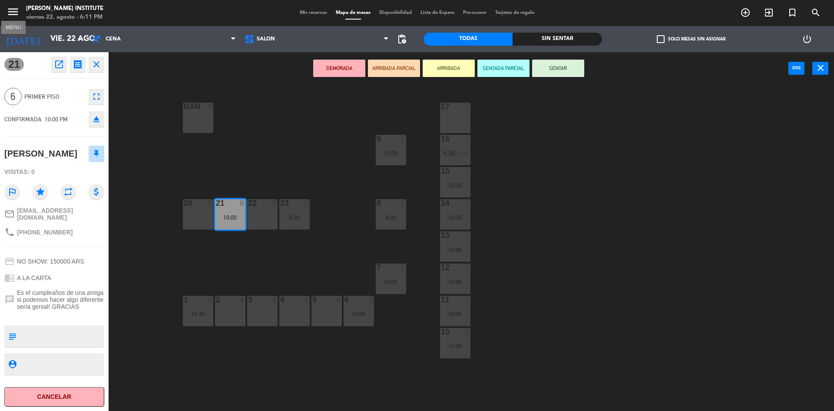
click at [11, 15] on icon "menu" at bounding box center [13, 11] width 13 height 13
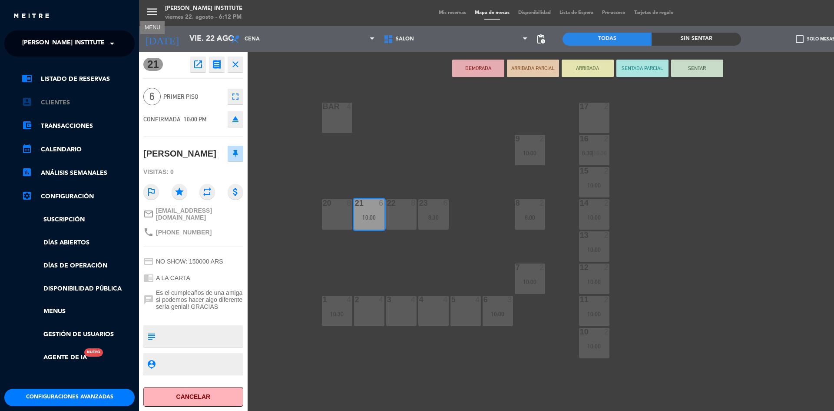
click at [57, 104] on link "account_box Clientes" at bounding box center [78, 102] width 113 height 10
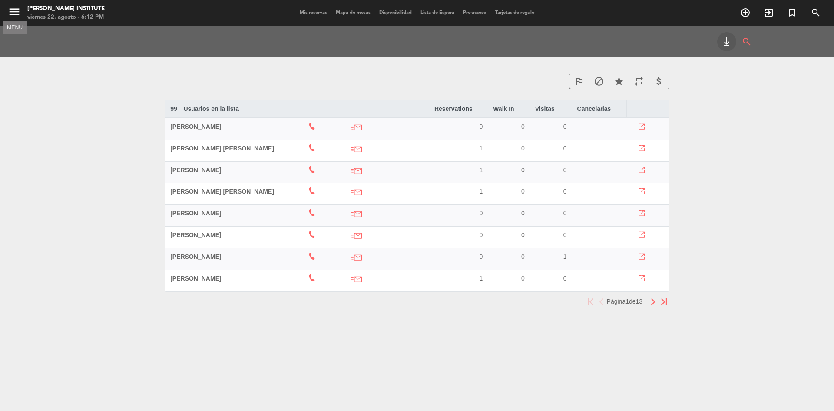
click at [15, 19] on button "menu" at bounding box center [14, 13] width 13 height 16
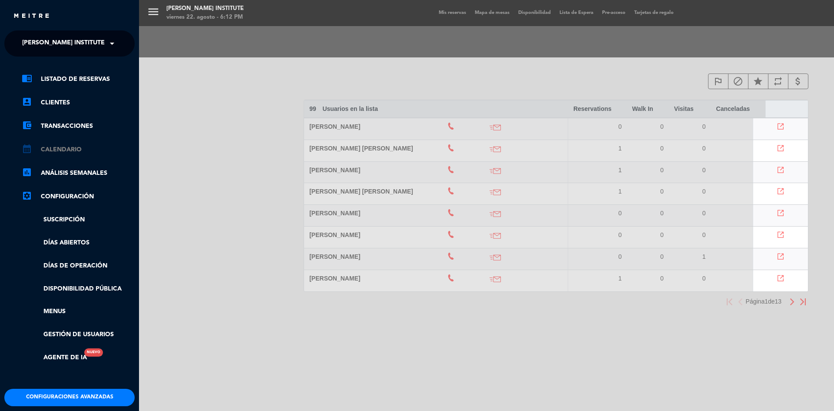
click at [63, 149] on link "calendar_month Calendario" at bounding box center [78, 149] width 113 height 10
